Goal: Use online tool/utility

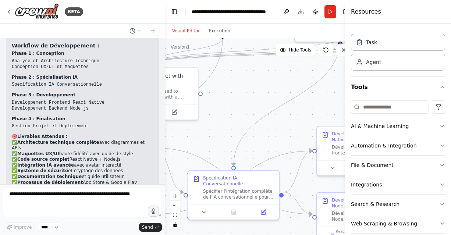
scroll to position [25, 0]
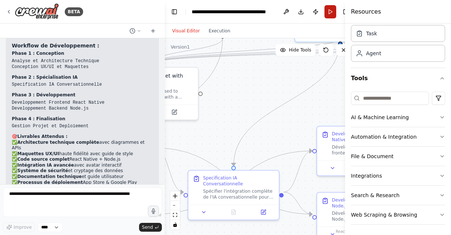
click at [329, 11] on button "Run" at bounding box center [330, 11] width 12 height 13
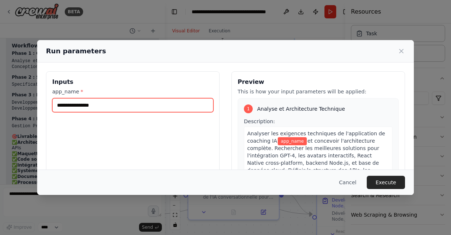
click at [164, 99] on input "app_name *" at bounding box center [132, 105] width 161 height 14
click at [157, 104] on input "app_name *" at bounding box center [132, 105] width 161 height 14
click at [140, 107] on input "app_name *" at bounding box center [132, 105] width 161 height 14
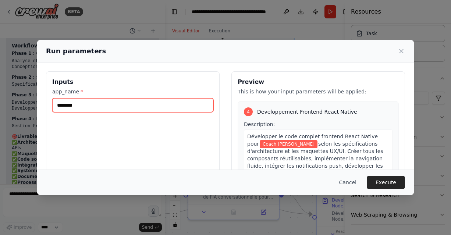
scroll to position [552, 0]
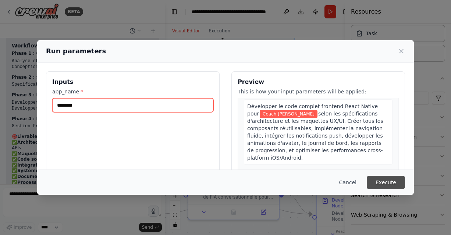
type input "********"
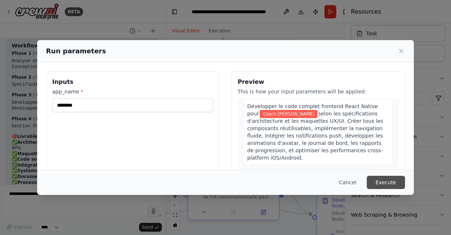
click at [388, 179] on button "Execute" at bounding box center [386, 182] width 38 height 13
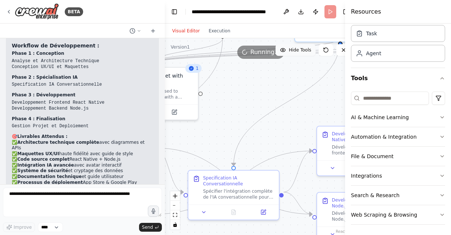
click at [294, 49] on span "Hide Tools" at bounding box center [300, 50] width 22 height 6
click at [294, 49] on span "Show Tools" at bounding box center [299, 50] width 24 height 6
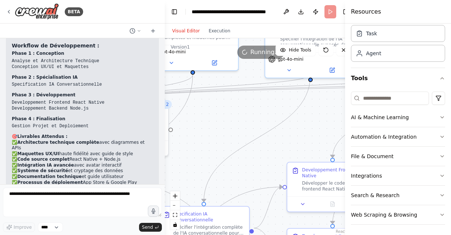
drag, startPoint x: 234, startPoint y: 107, endPoint x: 204, endPoint y: 143, distance: 46.8
click at [204, 143] on div ".deletable-edge-delete-btn { width: 20px; height: 20px; border: 0px solid #ffff…" at bounding box center [261, 136] width 192 height 197
click at [59, 227] on select "****" at bounding box center [50, 228] width 25 height 10
click at [97, 225] on div "Improve **** Send" at bounding box center [82, 228] width 159 height 10
click at [433, 115] on button "AI & Machine Learning" at bounding box center [398, 117] width 94 height 19
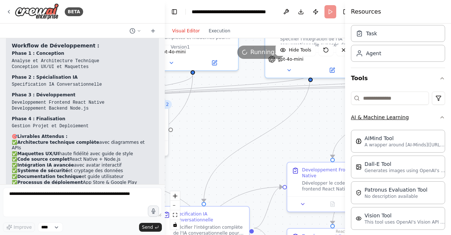
click at [433, 115] on button "AI & Machine Learning" at bounding box center [398, 117] width 94 height 19
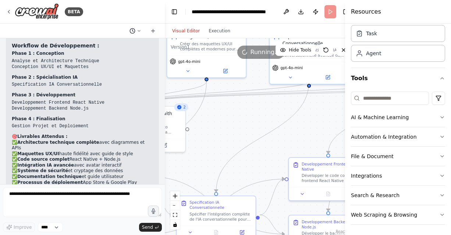
click at [140, 29] on icon at bounding box center [139, 31] width 4 height 4
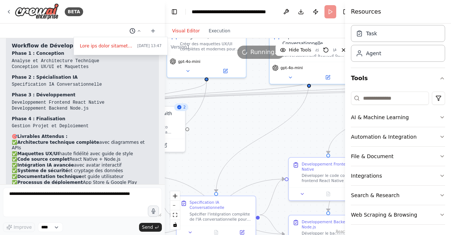
click at [140, 29] on div at bounding box center [82, 117] width 165 height 235
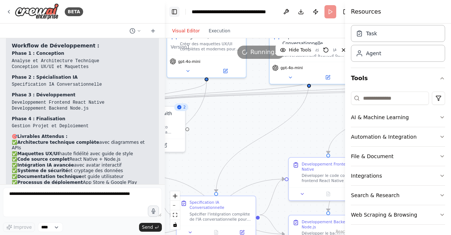
click at [175, 12] on button "Toggle Left Sidebar" at bounding box center [174, 12] width 10 height 10
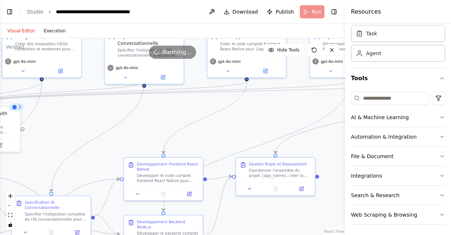
click at [45, 28] on button "Execution" at bounding box center [54, 30] width 31 height 9
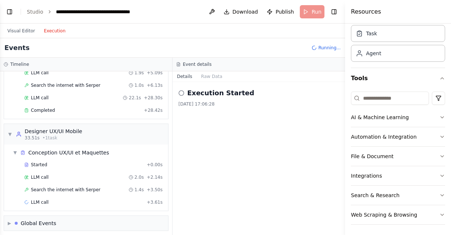
scroll to position [0, 0]
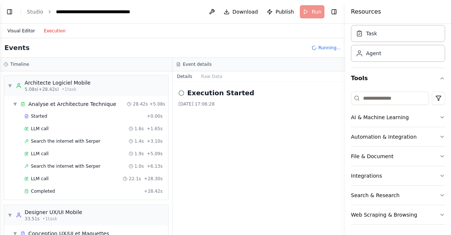
click at [24, 30] on button "Visual Editor" at bounding box center [21, 30] width 36 height 9
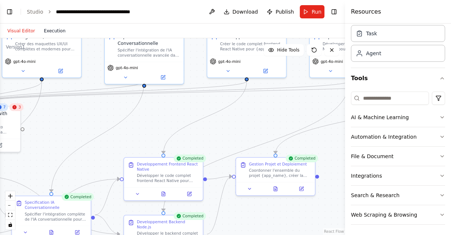
click at [53, 28] on button "Execution" at bounding box center [54, 30] width 31 height 9
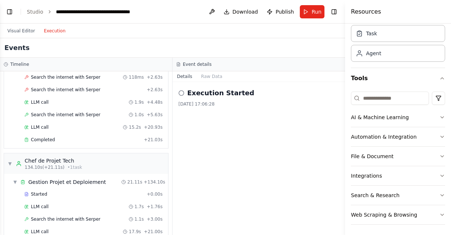
scroll to position [554, 0]
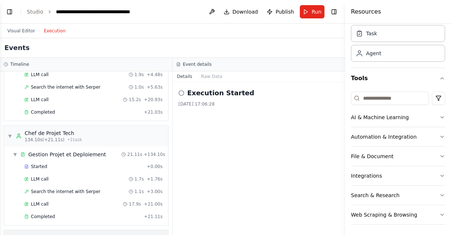
click at [62, 230] on div "▶ Global Events" at bounding box center [86, 237] width 164 height 15
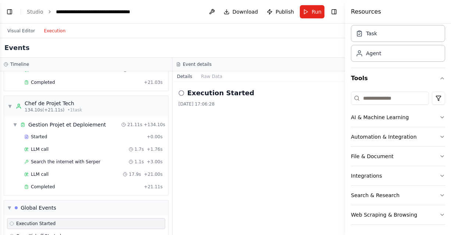
scroll to position [608, 0]
